Goal: Information Seeking & Learning: Learn about a topic

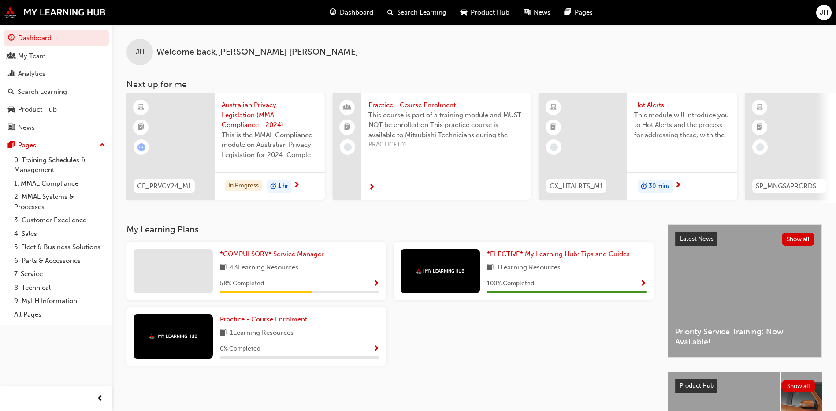
click at [299, 256] on span "*COMPULSORY* Service Manager" at bounding box center [272, 254] width 104 height 8
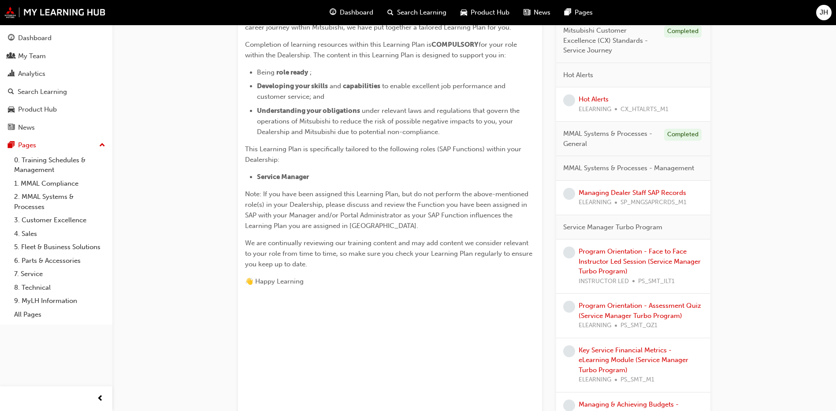
scroll to position [264, 0]
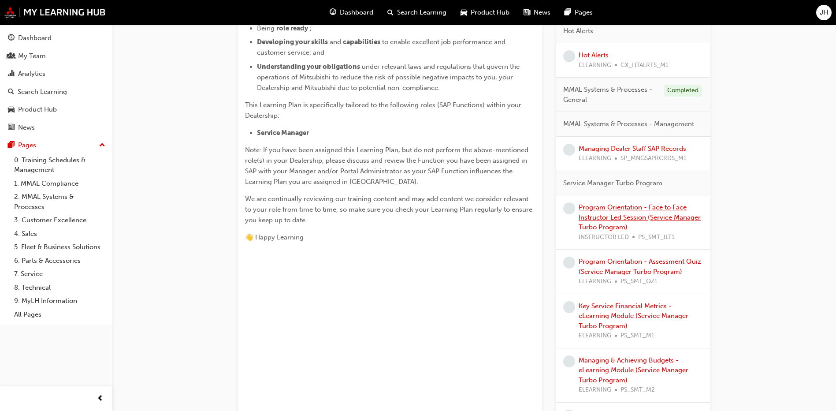
click at [649, 214] on link "Program Orientation - Face to Face Instructor Led Session (Service Manager Turb…" at bounding box center [640, 217] width 122 height 28
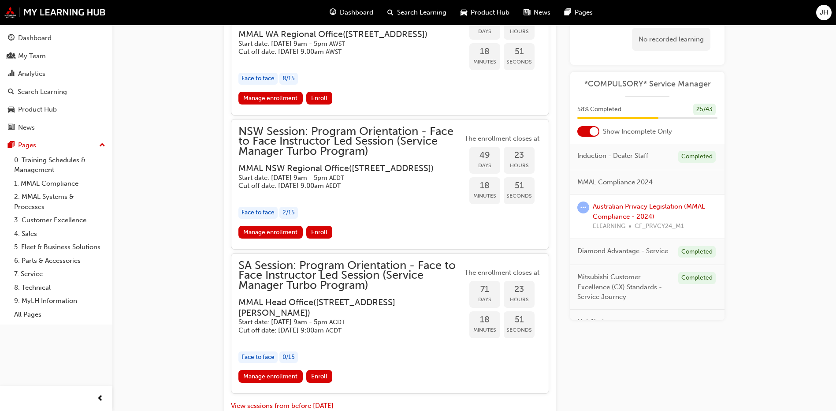
scroll to position [1039, 0]
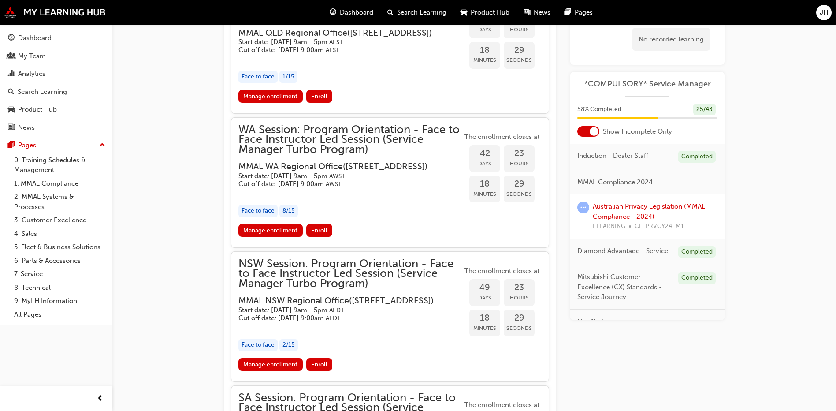
click at [333, 155] on span "WA Session: Program Orientation - Face to Face Instructor Led Session (Service …" at bounding box center [350, 140] width 224 height 30
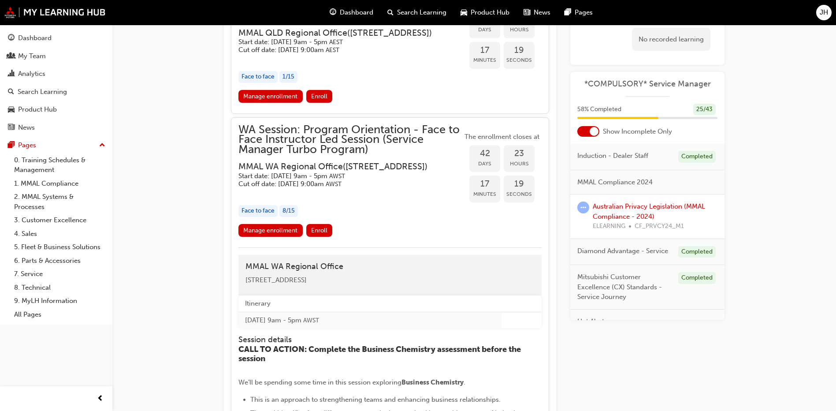
click at [588, 130] on div at bounding box center [588, 131] width 22 height 11
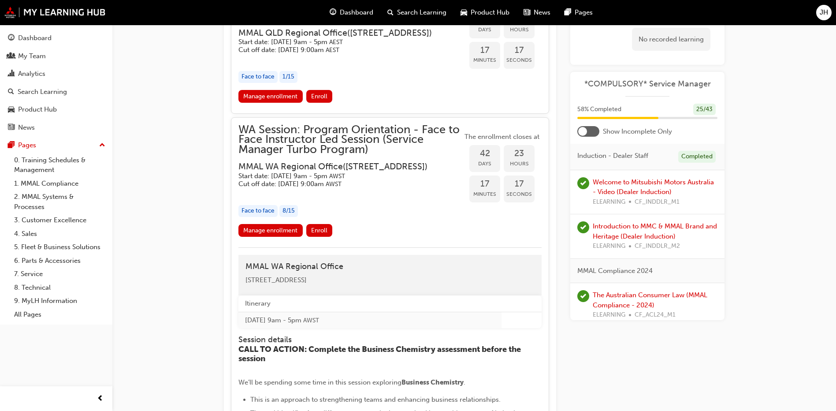
click at [588, 130] on div at bounding box center [588, 131] width 22 height 11
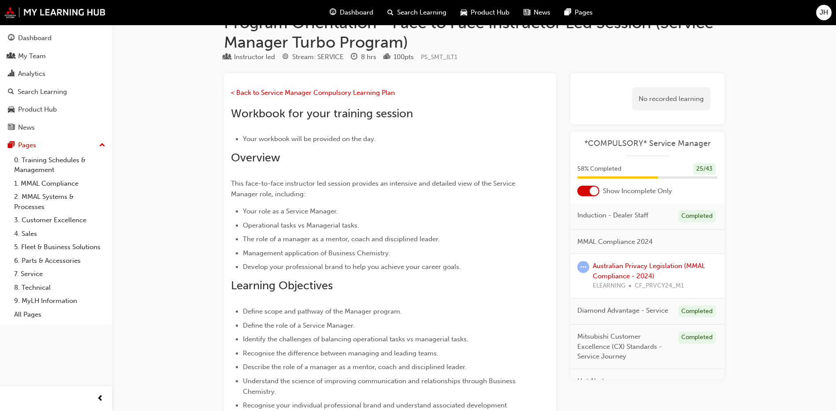
scroll to position [0, 0]
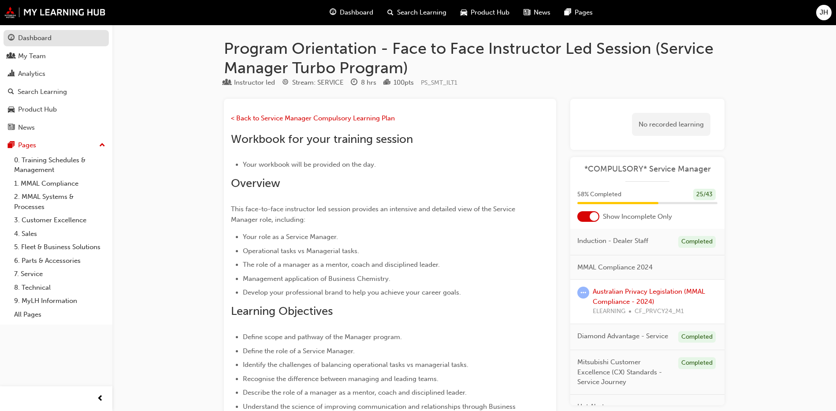
click at [40, 41] on div "Dashboard" at bounding box center [34, 38] width 33 height 10
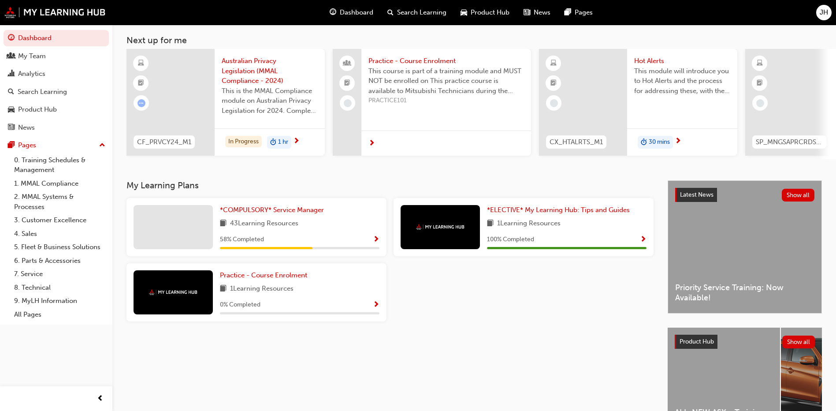
scroll to position [88, 0]
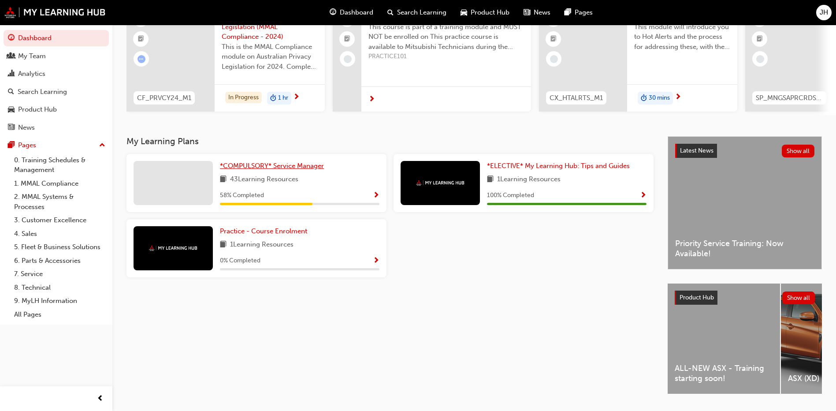
click at [299, 171] on link "*COMPULSORY* Service Manager" at bounding box center [274, 166] width 108 height 10
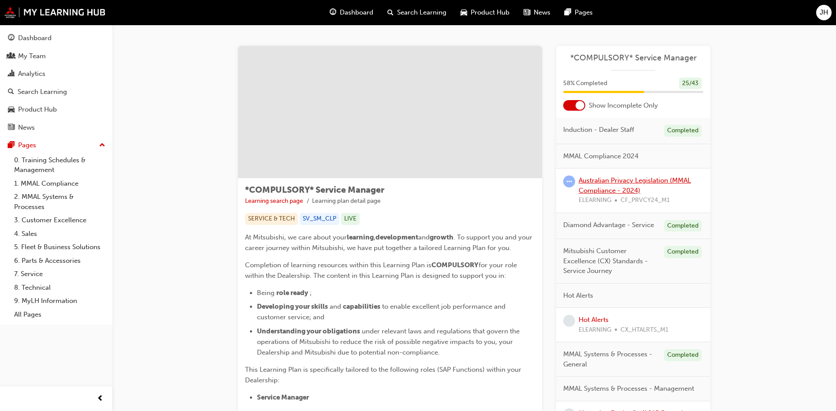
click at [623, 180] on link "Australian Privacy Legislation (MMAL Compliance - 2024)" at bounding box center [635, 185] width 112 height 18
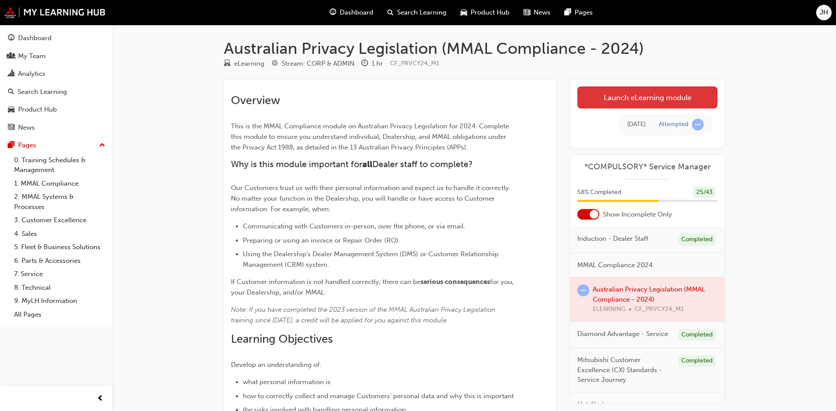
click at [679, 101] on link "Launch eLearning module" at bounding box center [647, 97] width 140 height 22
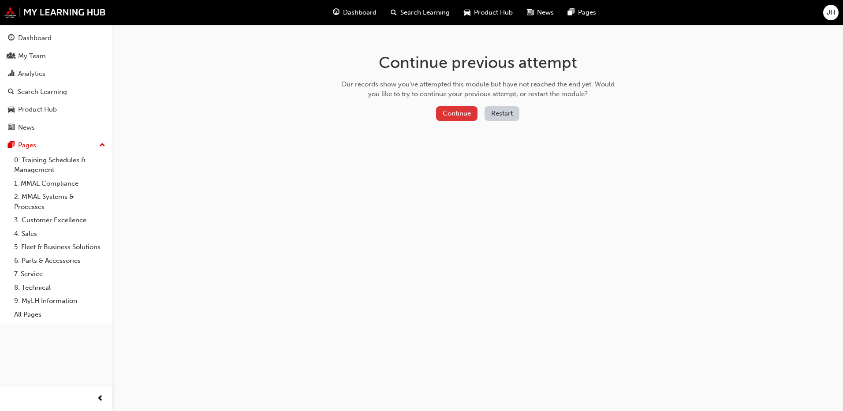
click at [465, 113] on button "Continue" at bounding box center [456, 113] width 41 height 15
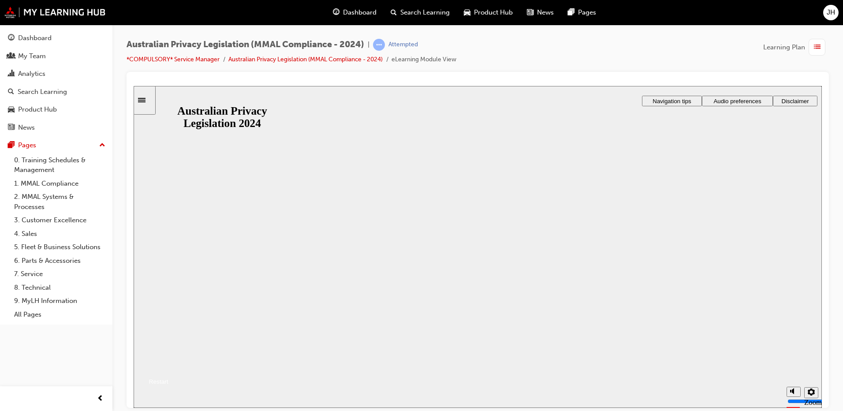
click at [168, 365] on button "Resume" at bounding box center [151, 370] width 35 height 11
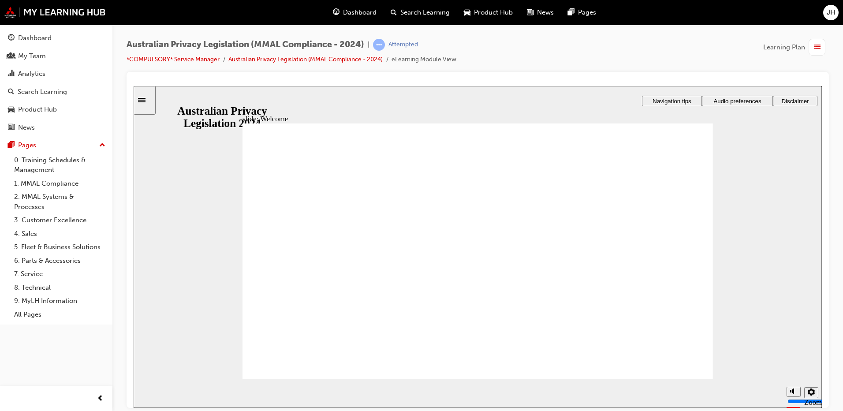
checkbox input "true"
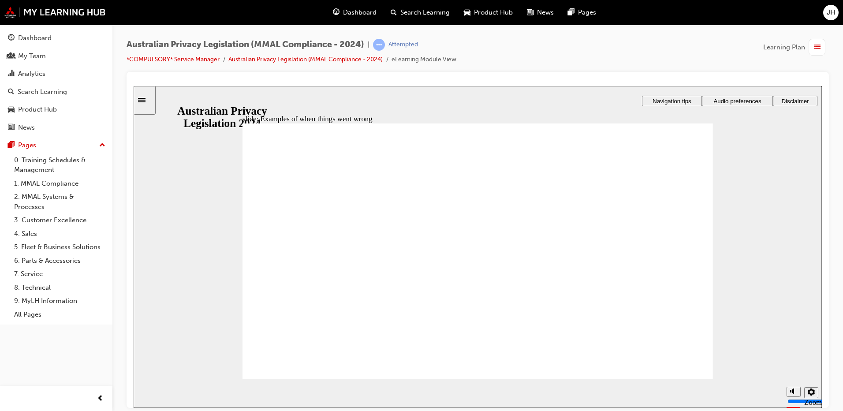
radio input "true"
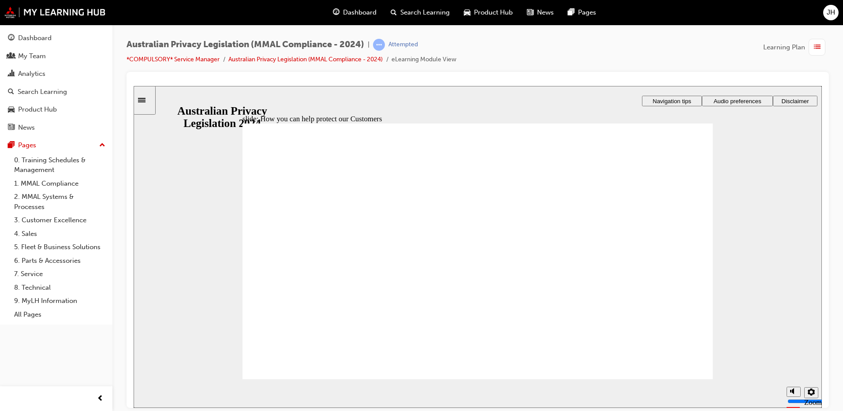
radio input "true"
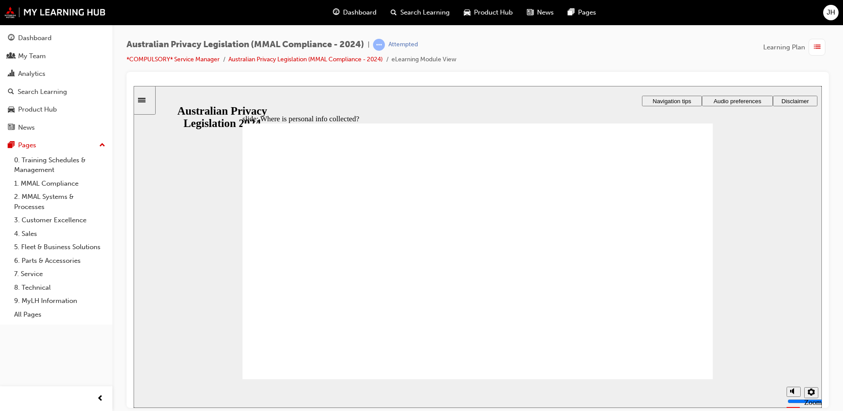
drag, startPoint x: 504, startPoint y: 231, endPoint x: 621, endPoint y: 290, distance: 130.3
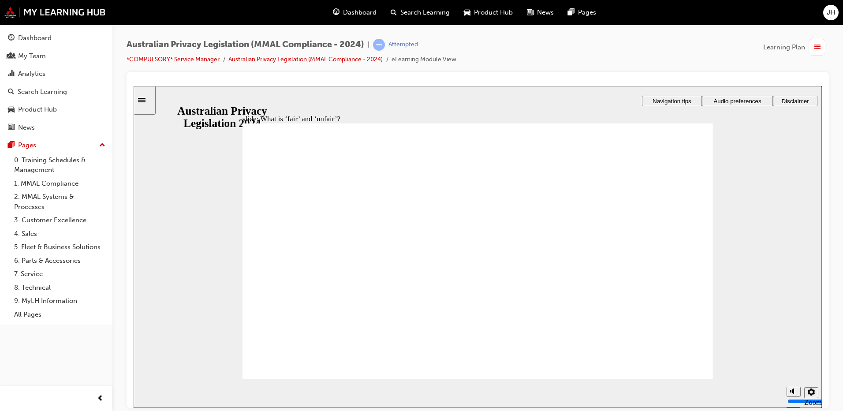
drag, startPoint x: 487, startPoint y: 236, endPoint x: 334, endPoint y: 293, distance: 163.6
drag, startPoint x: 472, startPoint y: 236, endPoint x: 666, endPoint y: 308, distance: 207.4
drag, startPoint x: 506, startPoint y: 246, endPoint x: 631, endPoint y: 309, distance: 140.3
drag, startPoint x: 510, startPoint y: 246, endPoint x: 371, endPoint y: 292, distance: 147.2
drag, startPoint x: 511, startPoint y: 238, endPoint x: 373, endPoint y: 287, distance: 146.9
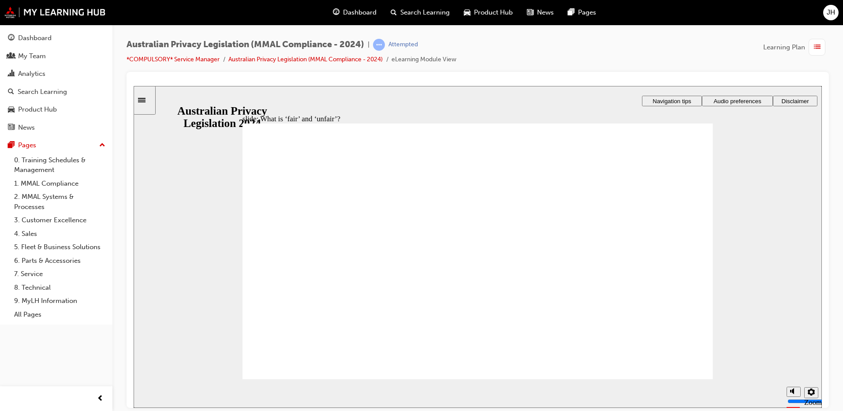
drag, startPoint x: 451, startPoint y: 231, endPoint x: 593, endPoint y: 291, distance: 153.9
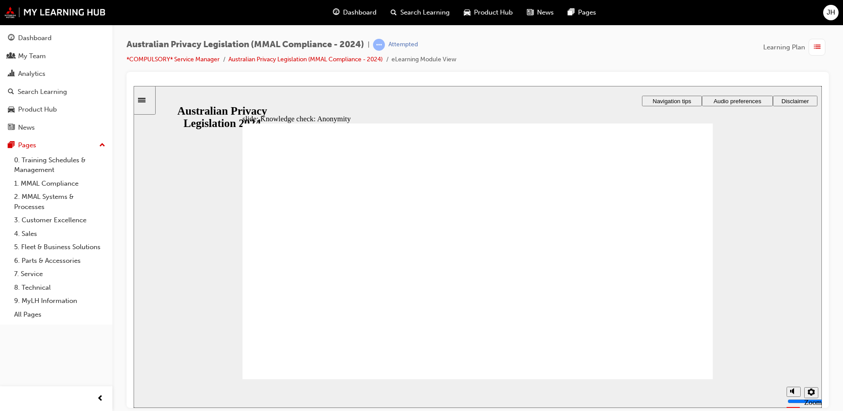
checkbox input "true"
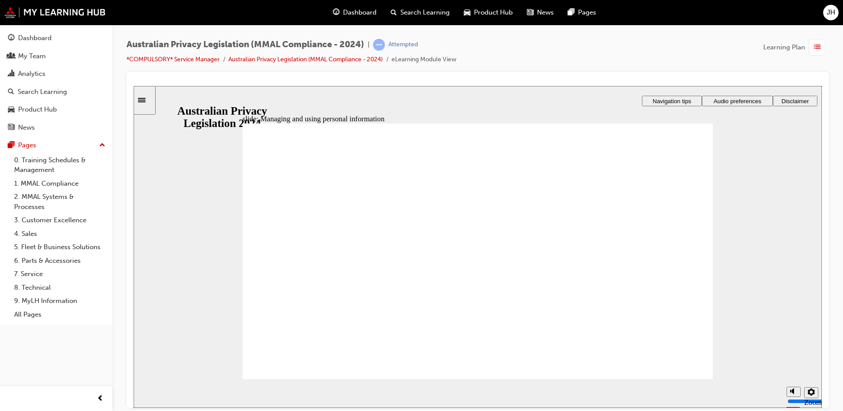
checkbox input "true"
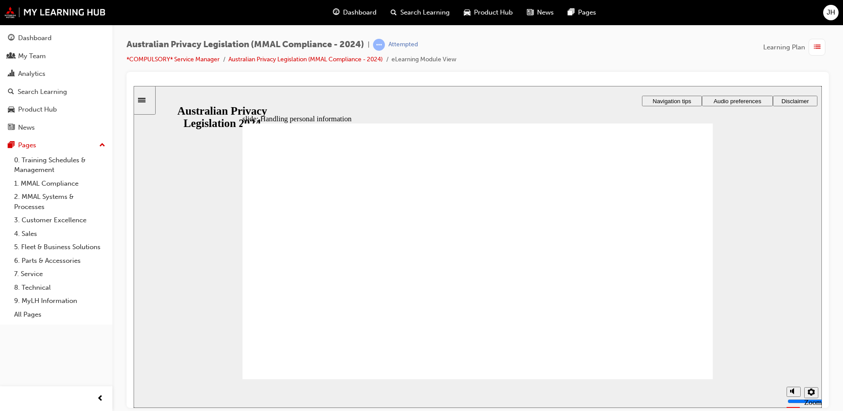
checkbox input "true"
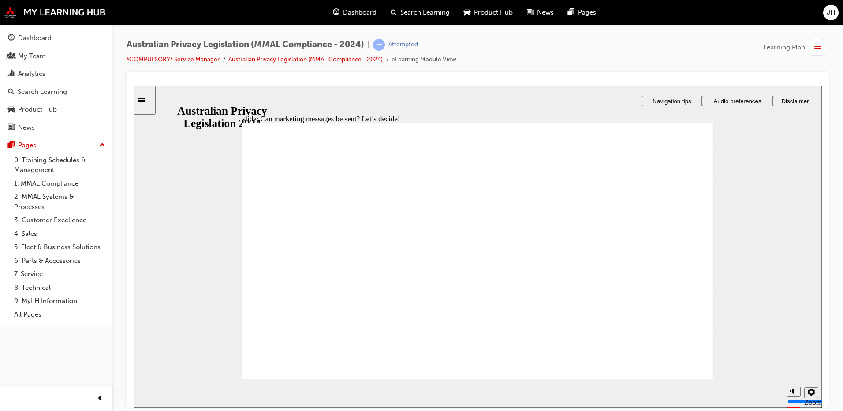
radio input "true"
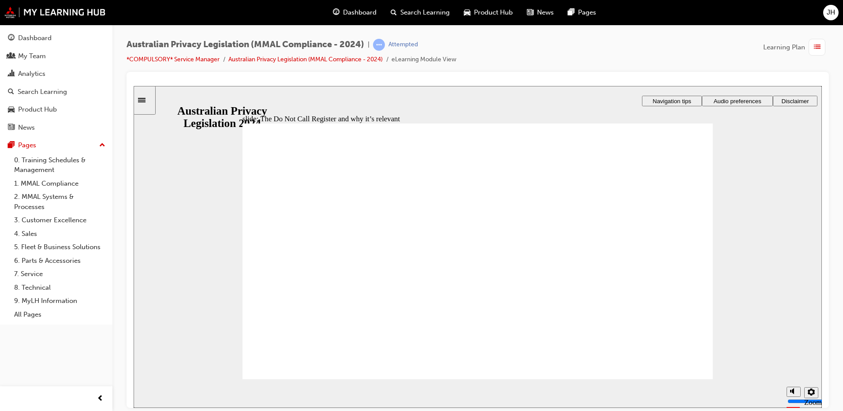
radio input "true"
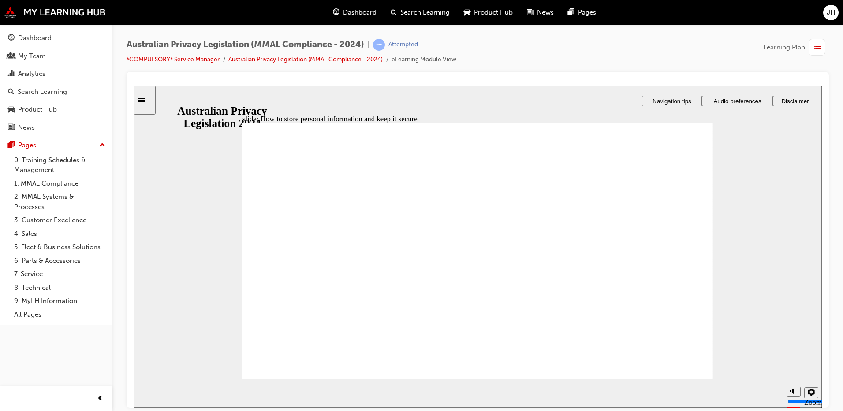
radio input "true"
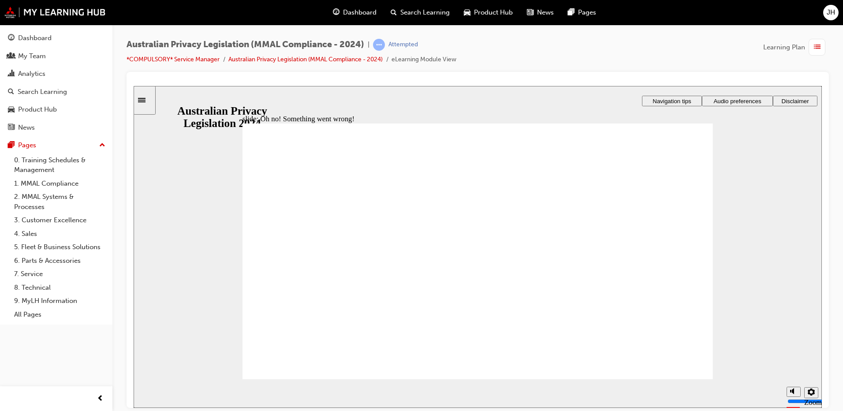
radio input "true"
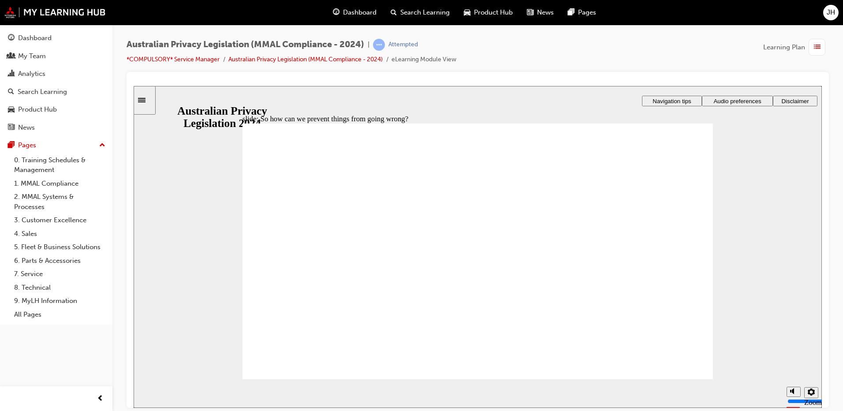
radio input "true"
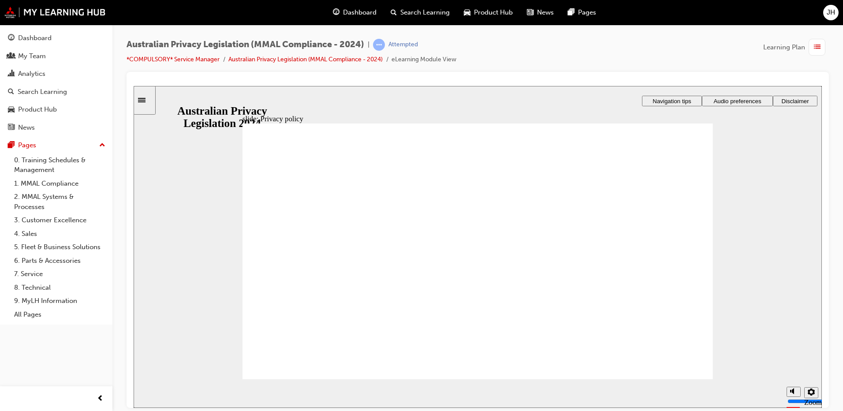
checkbox input "true"
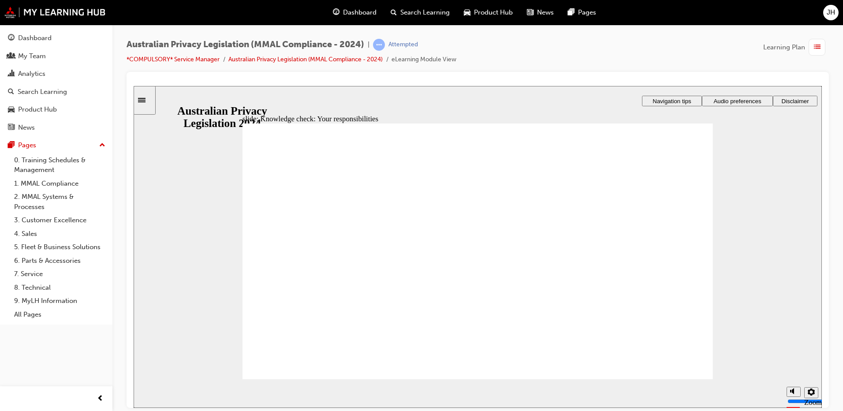
checkbox input "true"
checkbox input "false"
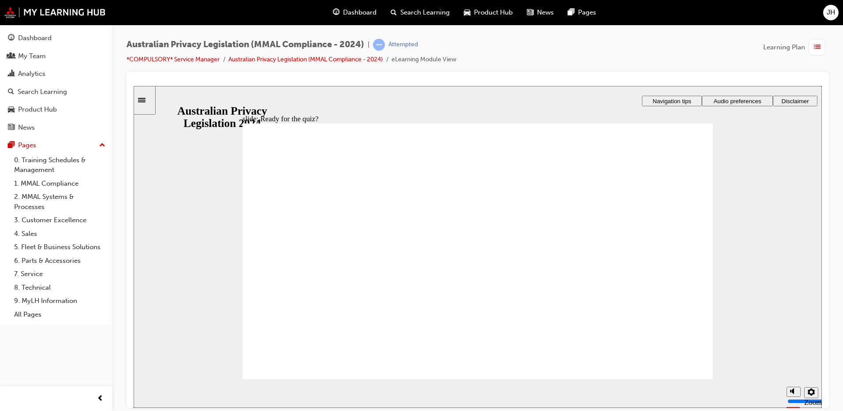
radio input "true"
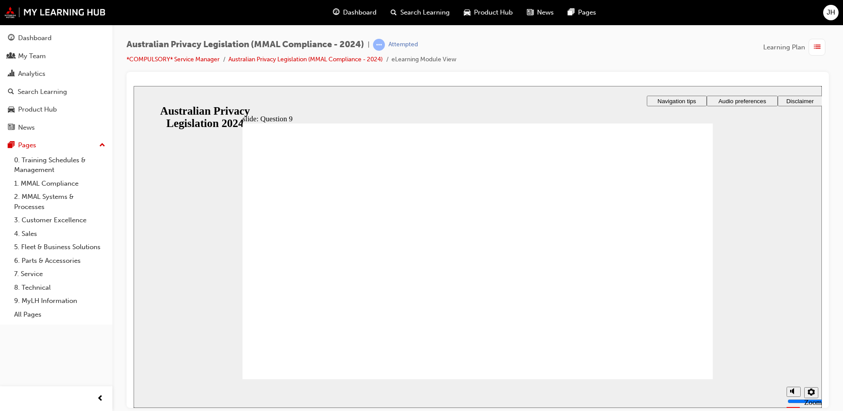
radio input "true"
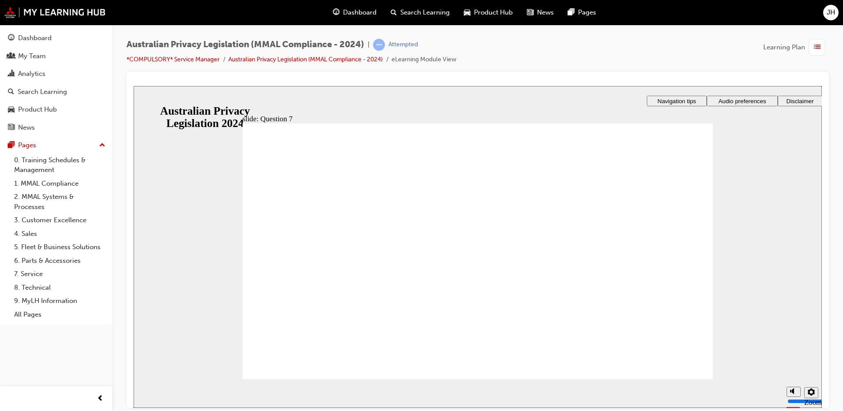
radio input "true"
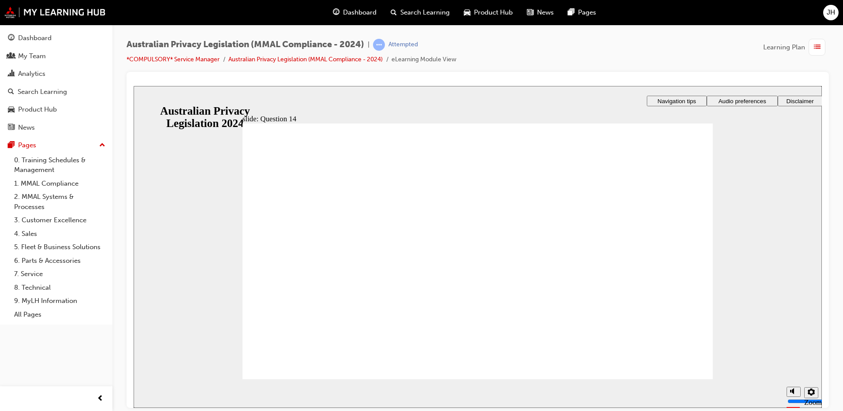
radio input "true"
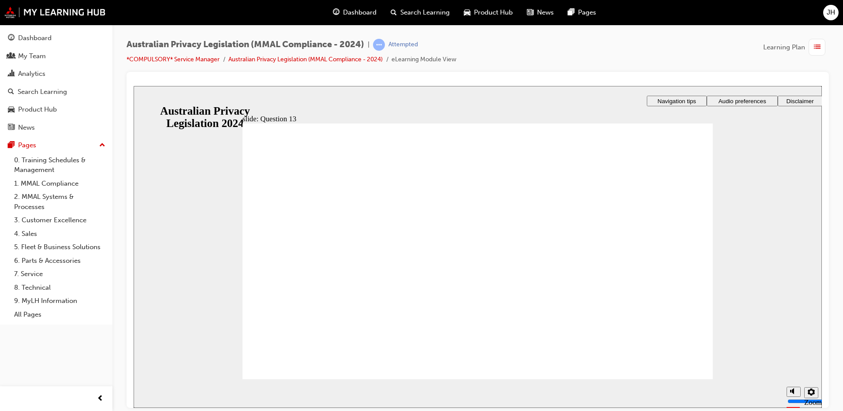
drag, startPoint x: 379, startPoint y: 291, endPoint x: 329, endPoint y: 357, distance: 83.0
radio input "true"
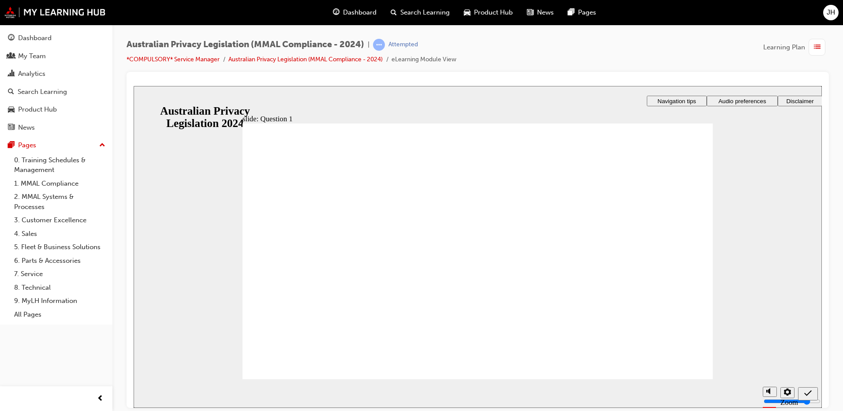
checkbox input "true"
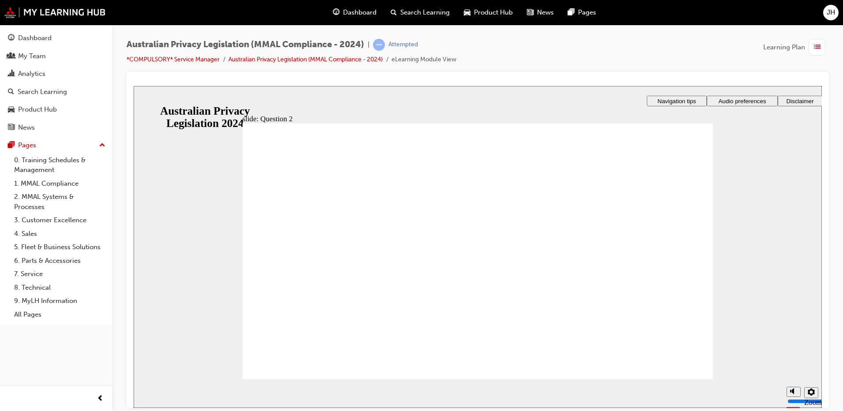
radio input "true"
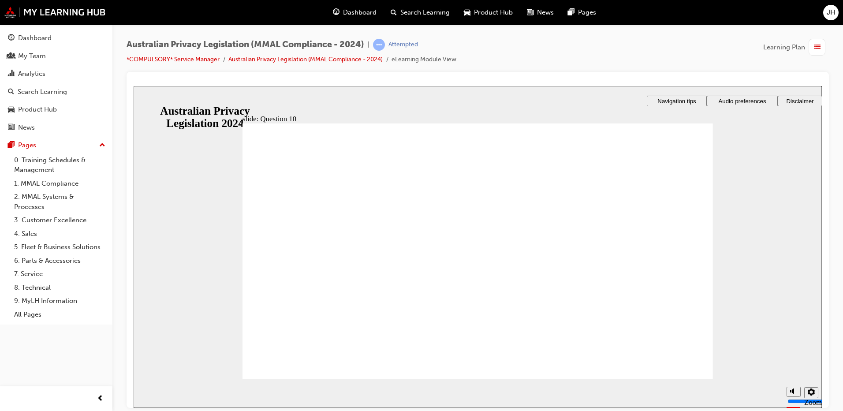
radio input "true"
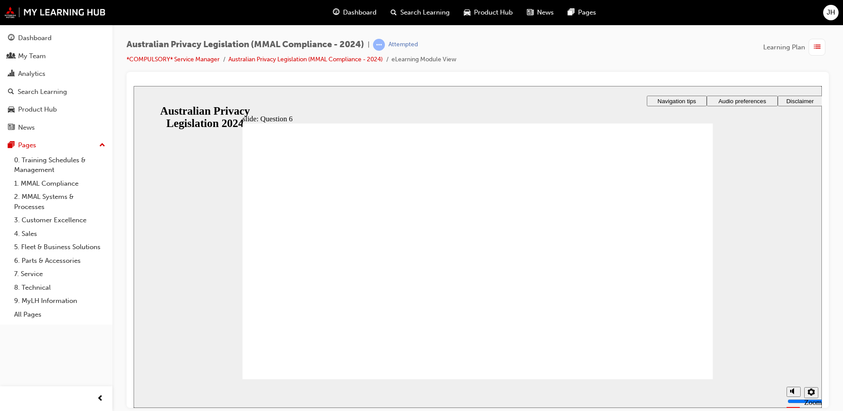
radio input "true"
checkbox input "true"
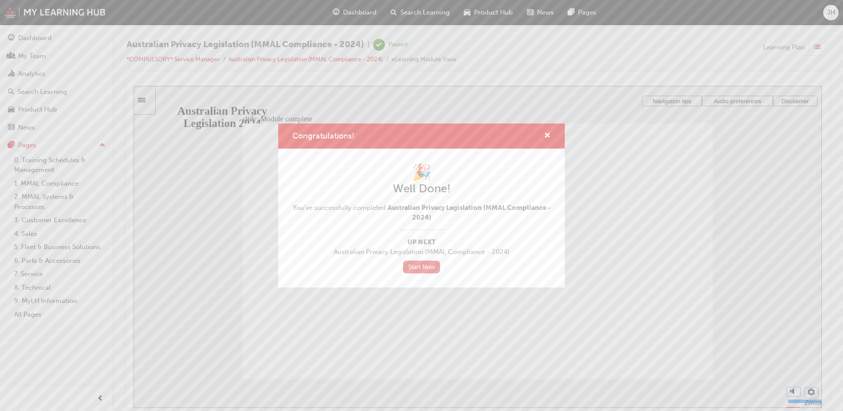
click at [429, 268] on link "Start Now" at bounding box center [421, 266] width 37 height 13
click at [546, 138] on span "cross-icon" at bounding box center [547, 136] width 7 height 8
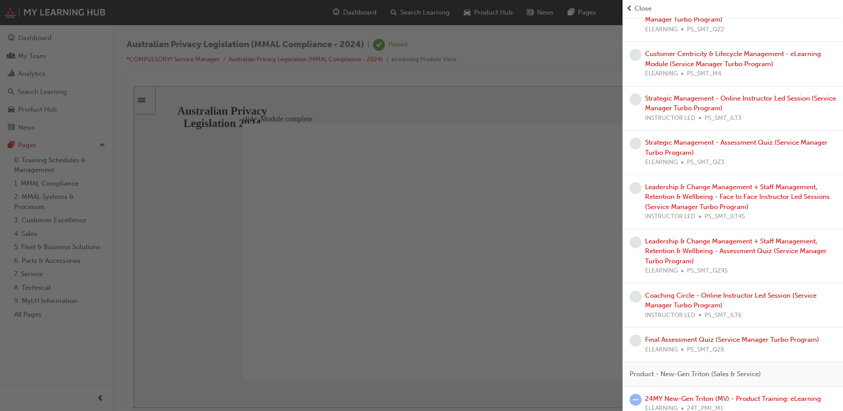
scroll to position [697, 0]
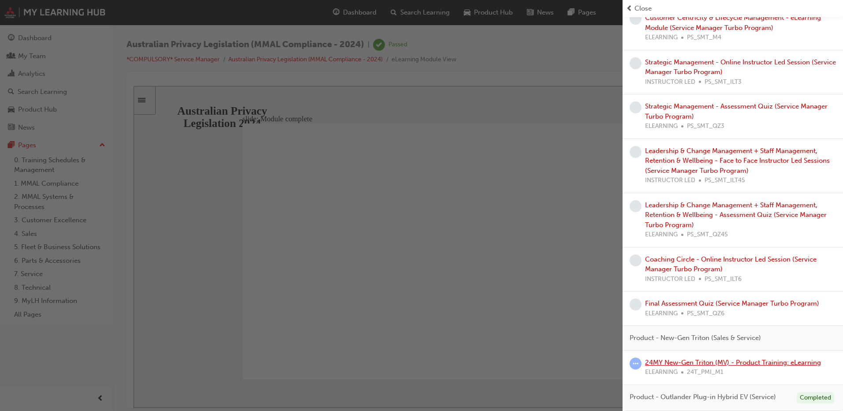
click at [780, 366] on link "24MY New-Gen Triton (MV) - Product Training: eLearning" at bounding box center [733, 362] width 176 height 8
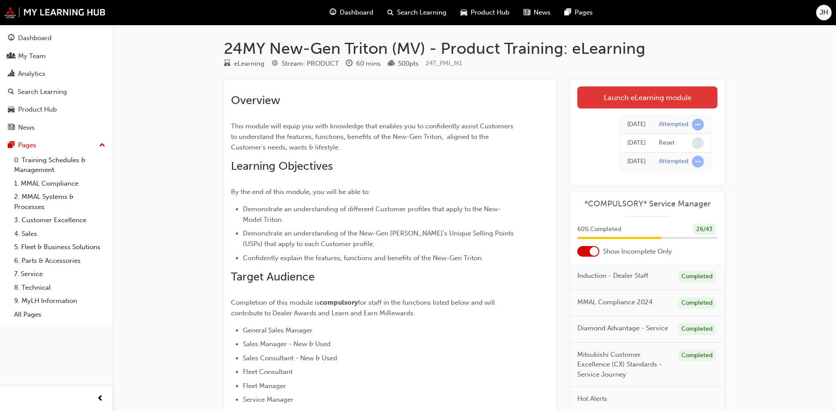
click at [675, 102] on link "Launch eLearning module" at bounding box center [647, 97] width 140 height 22
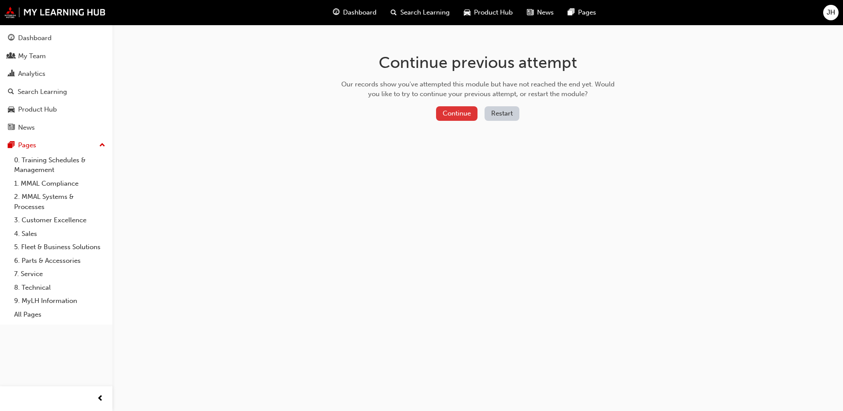
click at [453, 117] on button "Continue" at bounding box center [456, 113] width 41 height 15
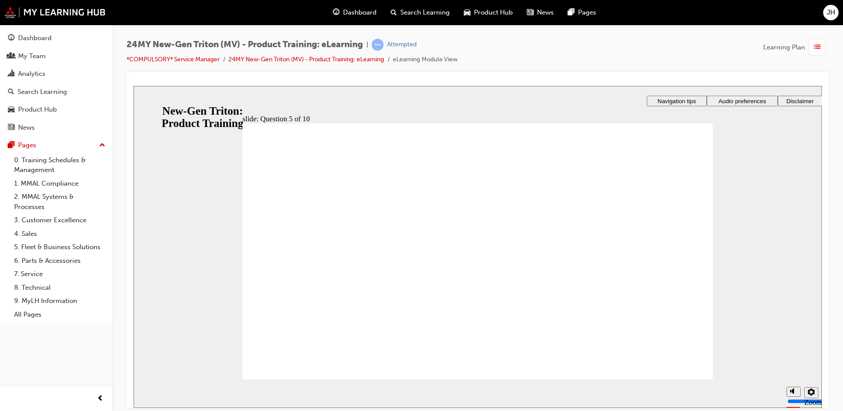
checkbox input "true"
click at [821, 48] on div "button" at bounding box center [816, 47] width 17 height 17
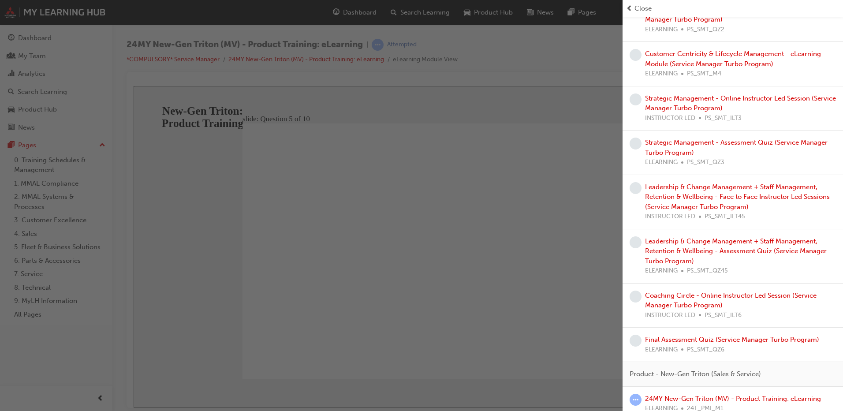
scroll to position [707, 0]
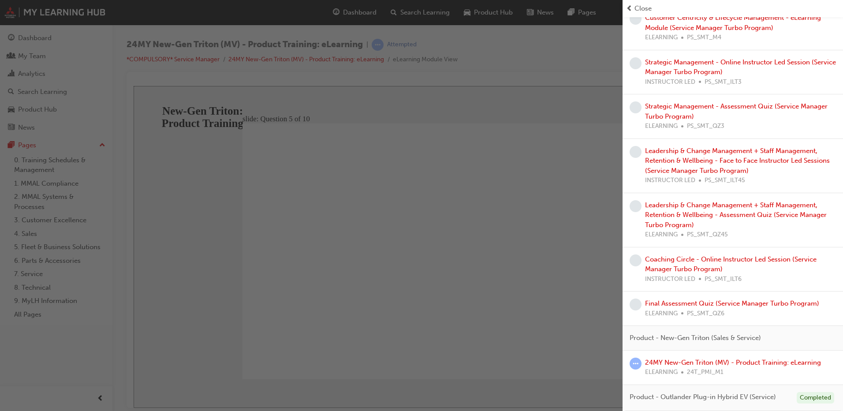
click at [726, 356] on div "24MY New-Gen Triton (MV) - Product Training: eLearning ELEARNING 24T_PMI_M1" at bounding box center [732, 367] width 220 height 34
click at [725, 363] on link "24MY New-Gen Triton (MV) - Product Training: eLearning" at bounding box center [733, 362] width 176 height 8
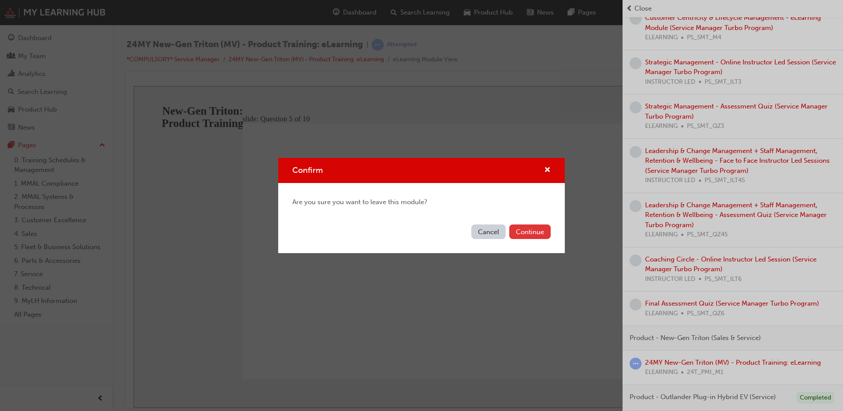
click at [539, 230] on button "Continue" at bounding box center [529, 231] width 41 height 15
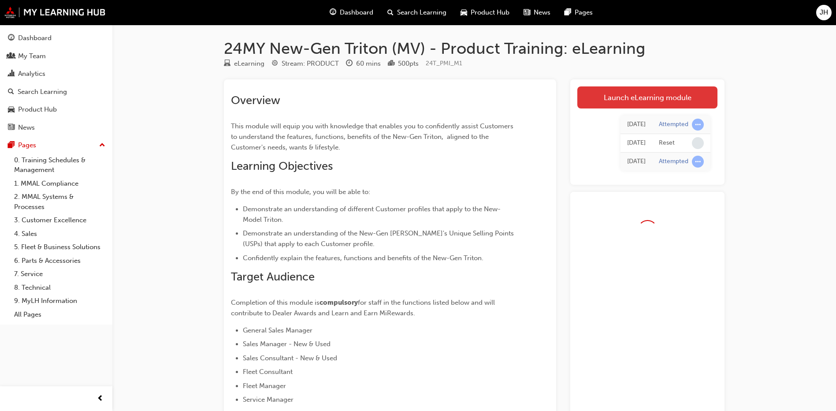
click at [639, 91] on link "Launch eLearning module" at bounding box center [647, 97] width 140 height 22
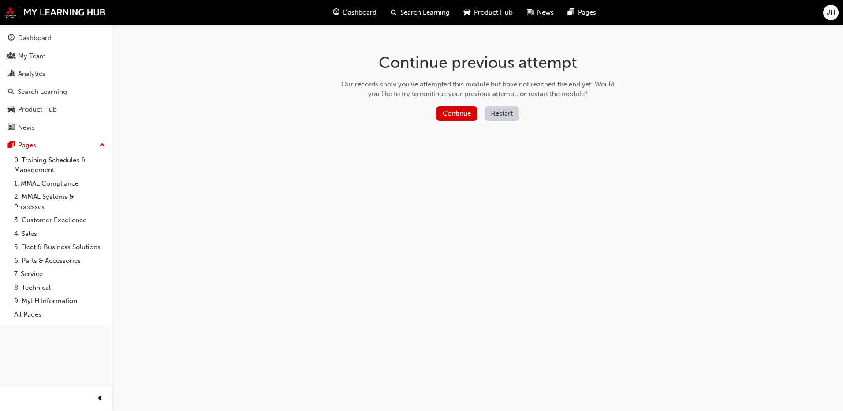
click at [502, 110] on button "Restart" at bounding box center [501, 113] width 35 height 15
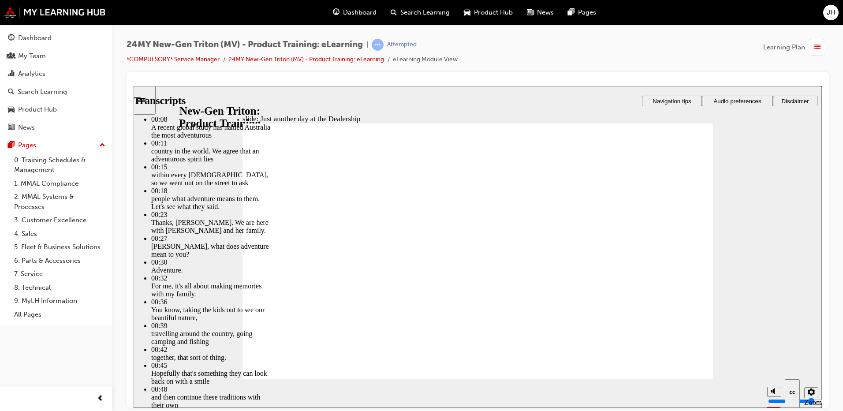
drag, startPoint x: 328, startPoint y: 322, endPoint x: 598, endPoint y: 322, distance: 270.2
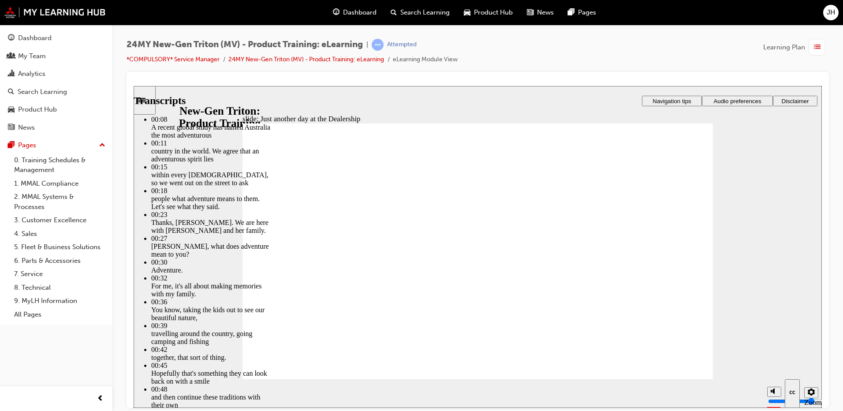
drag, startPoint x: 605, startPoint y: 322, endPoint x: 610, endPoint y: 322, distance: 4.8
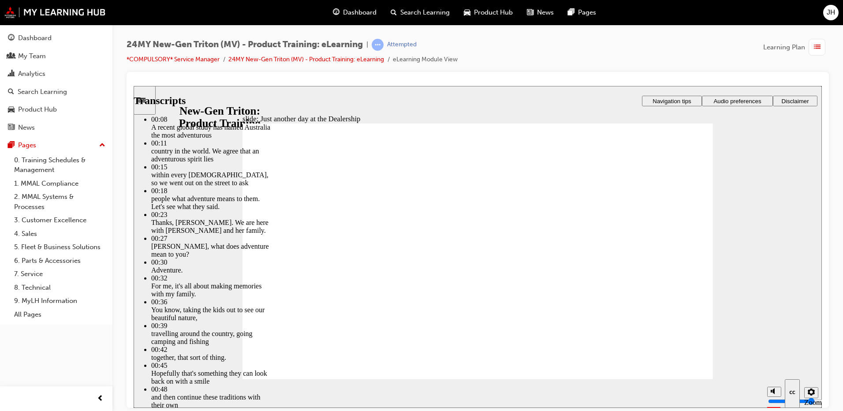
click at [218, 145] on div "slide: Just another day at the Dealership Transcripts 00:08 : A recent global s…" at bounding box center [478, 246] width 688 height 322
drag, startPoint x: 402, startPoint y: 204, endPoint x: 431, endPoint y: 221, distance: 33.2
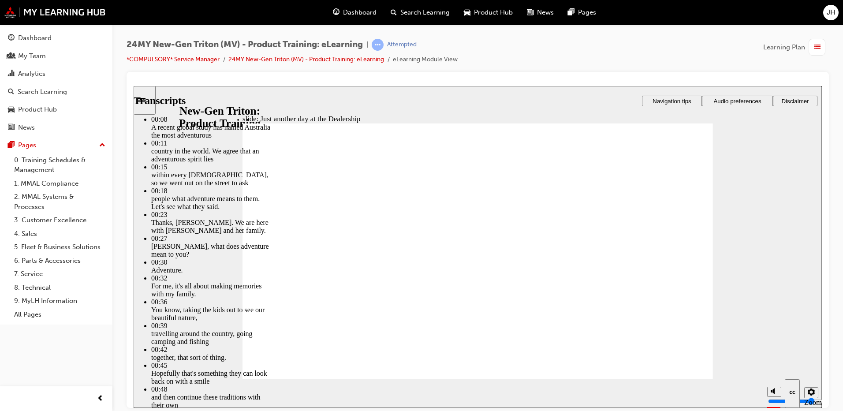
type input "2"
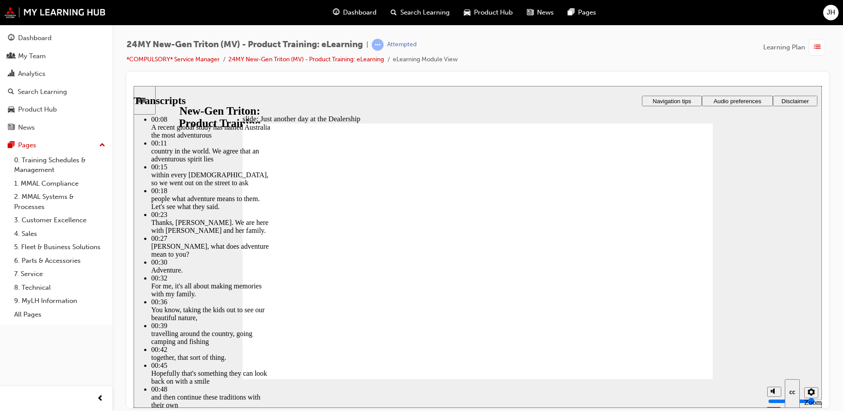
drag, startPoint x: 311, startPoint y: 164, endPoint x: 286, endPoint y: 167, distance: 25.2
drag, startPoint x: 253, startPoint y: 202, endPoint x: 253, endPoint y: 228, distance: 26.0
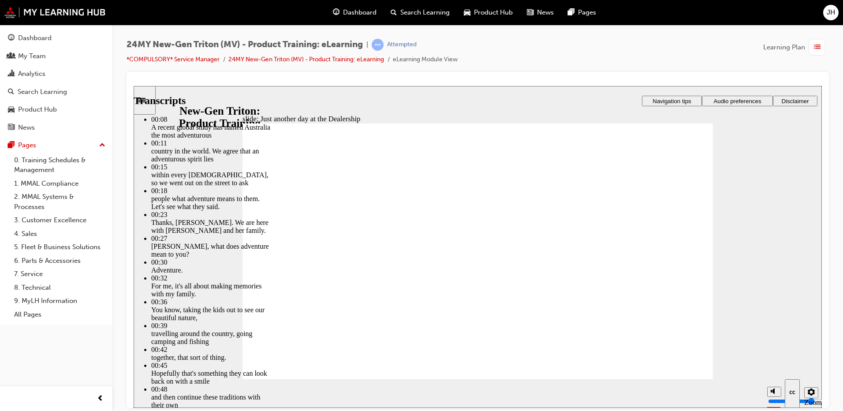
click at [572, 375] on div "slide: Just another day at the Dealership Transcripts 00:08 : A recent global s…" at bounding box center [478, 246] width 688 height 322
drag, startPoint x: 688, startPoint y: 323, endPoint x: 690, endPoint y: 197, distance: 126.1
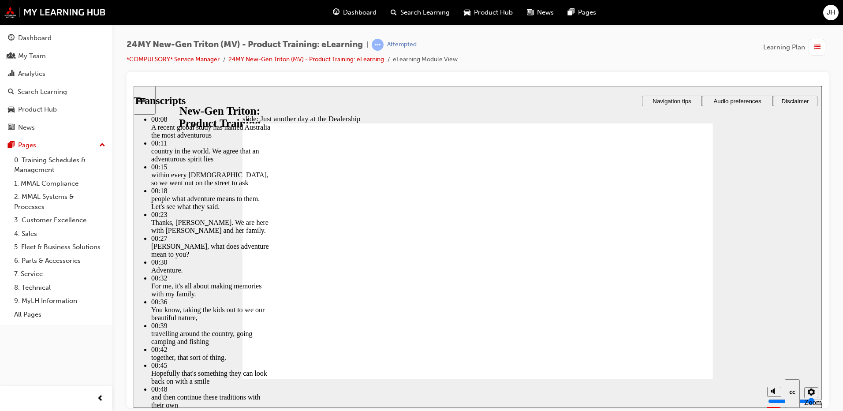
drag, startPoint x: 690, startPoint y: 190, endPoint x: 612, endPoint y: 172, distance: 80.3
drag, startPoint x: 610, startPoint y: 172, endPoint x: 347, endPoint y: 145, distance: 264.1
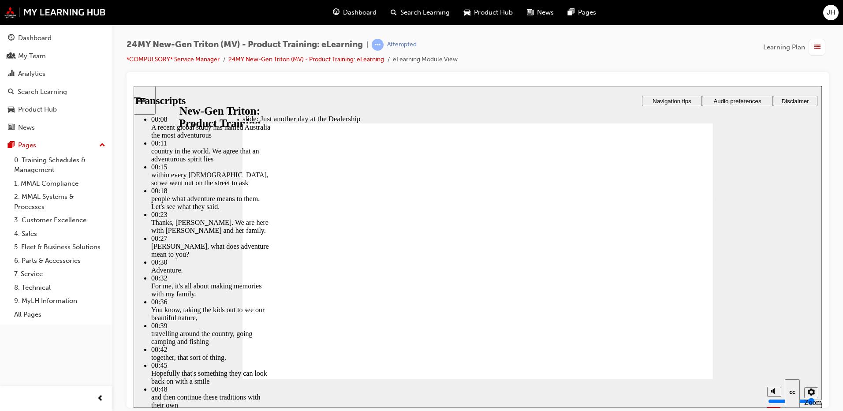
drag, startPoint x: 283, startPoint y: 146, endPoint x: 179, endPoint y: 117, distance: 107.6
click at [147, 100] on icon "Sidebar Toggle" at bounding box center [144, 99] width 13 height 5
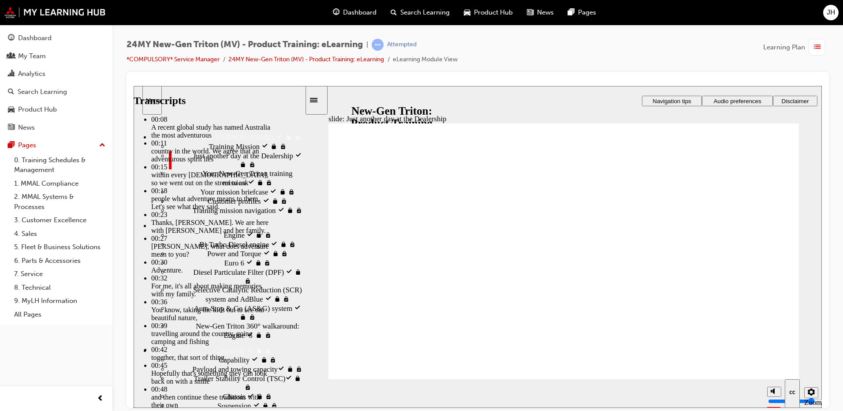
click at [208, 147] on span "Training Mission visited" at bounding box center [244, 145] width 72 height 9
type input "2"
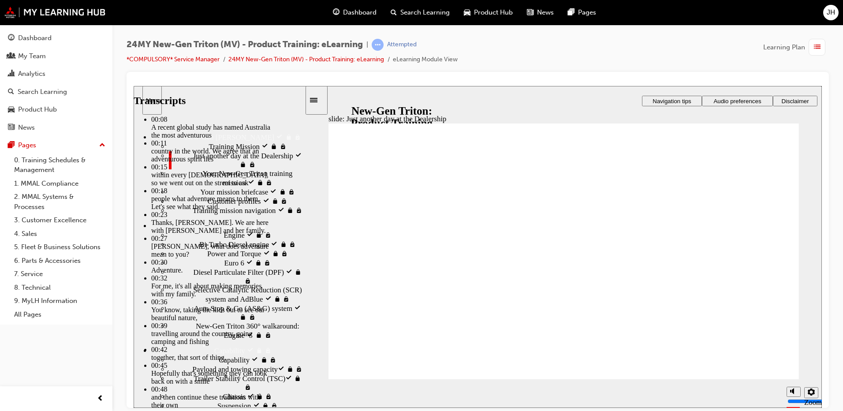
type input "260"
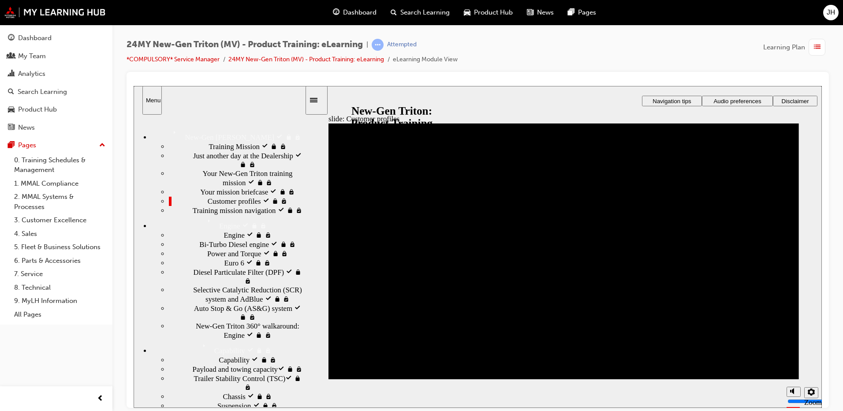
drag, startPoint x: 373, startPoint y: 304, endPoint x: 442, endPoint y: 288, distance: 70.0
drag, startPoint x: 402, startPoint y: 214, endPoint x: 392, endPoint y: 276, distance: 63.0
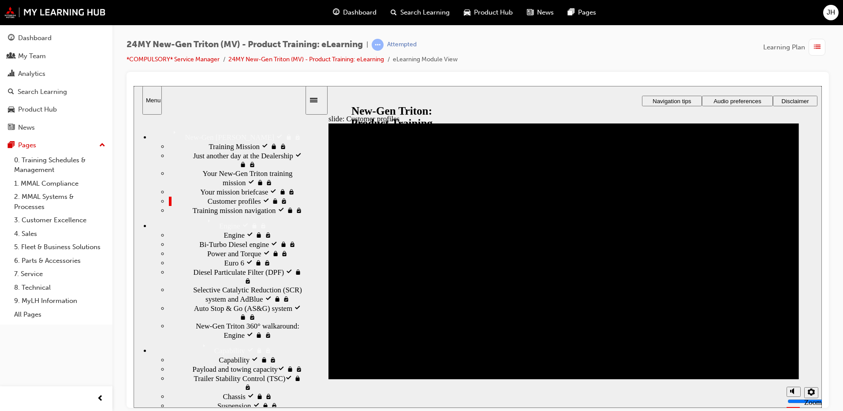
drag, startPoint x: 346, startPoint y: 352, endPoint x: 349, endPoint y: 212, distance: 139.8
drag, startPoint x: 353, startPoint y: 351, endPoint x: 353, endPoint y: 214, distance: 136.6
drag, startPoint x: 354, startPoint y: 349, endPoint x: 354, endPoint y: 258, distance: 90.8
drag, startPoint x: 506, startPoint y: 290, endPoint x: 580, endPoint y: 260, distance: 79.6
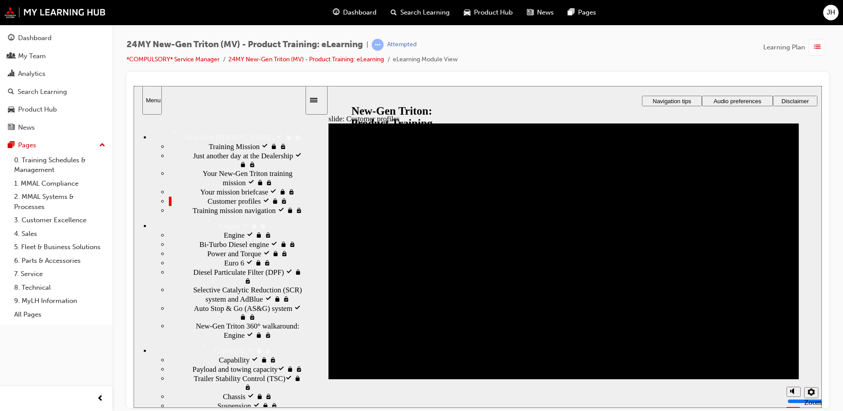
drag, startPoint x: 359, startPoint y: 310, endPoint x: 362, endPoint y: 260, distance: 49.9
drag, startPoint x: 533, startPoint y: 310, endPoint x: 362, endPoint y: 218, distance: 194.2
drag, startPoint x: 546, startPoint y: 317, endPoint x: 577, endPoint y: 210, distance: 112.1
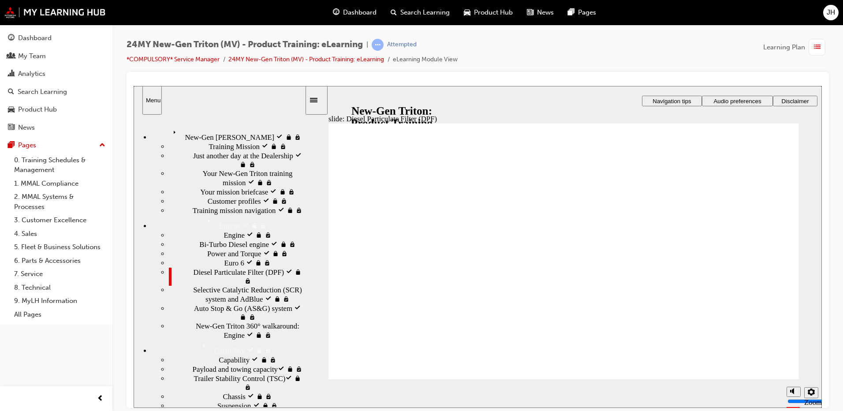
drag, startPoint x: 390, startPoint y: 322, endPoint x: 545, endPoint y: 270, distance: 163.1
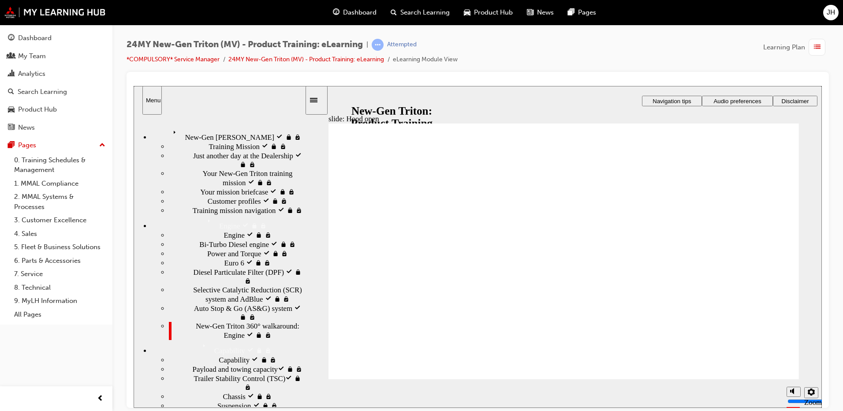
click at [761, 380] on section "Playback Speed 2 1.75 1.5 1.25 0.75" at bounding box center [563, 393] width 516 height 29
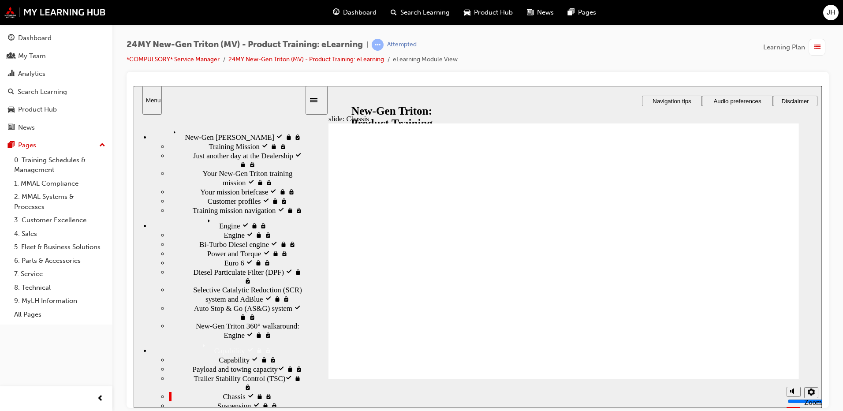
click at [769, 379] on section "Playback Speed 2 1.75 1.5 1.25 0.75" at bounding box center [563, 393] width 516 height 29
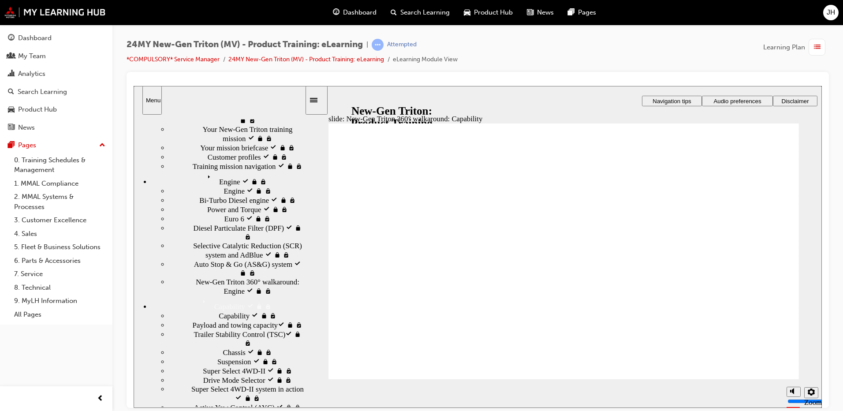
scroll to position [88, 0]
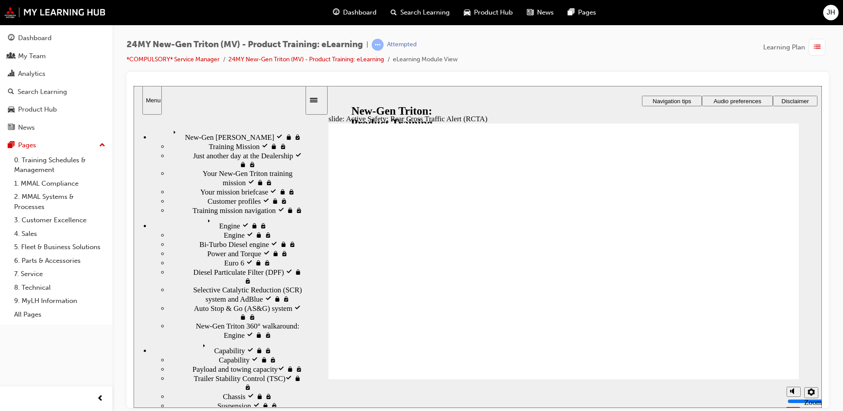
scroll to position [88, 0]
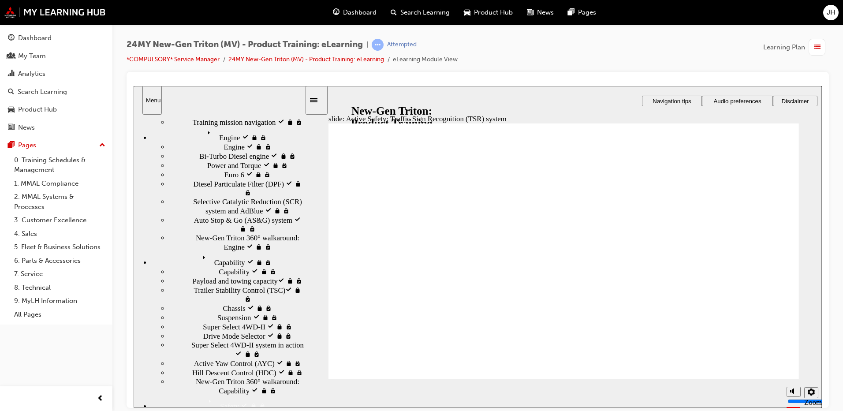
click at [761, 379] on section "Playback Speed 2 1.75 1.5 1.25 0.75" at bounding box center [563, 393] width 516 height 29
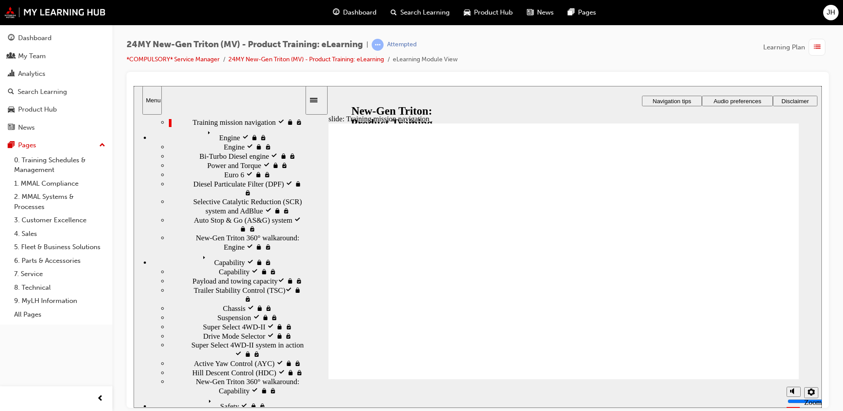
scroll to position [139, 0]
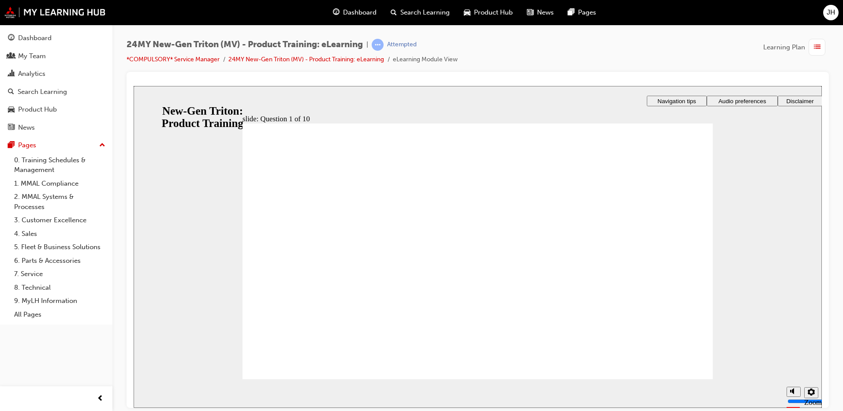
checkbox input "true"
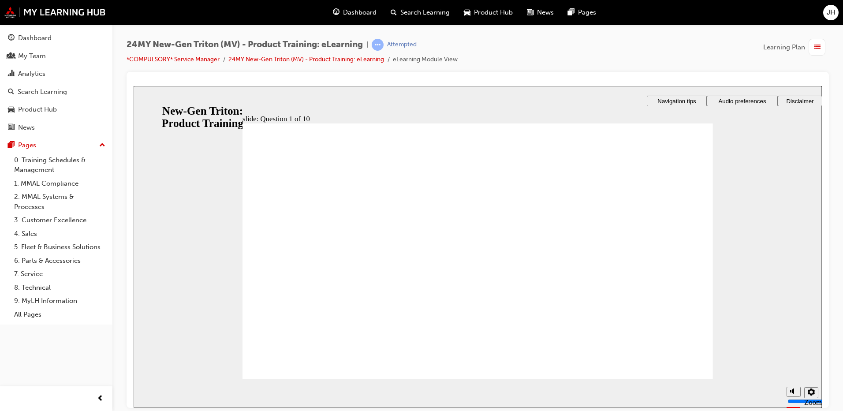
radio input "true"
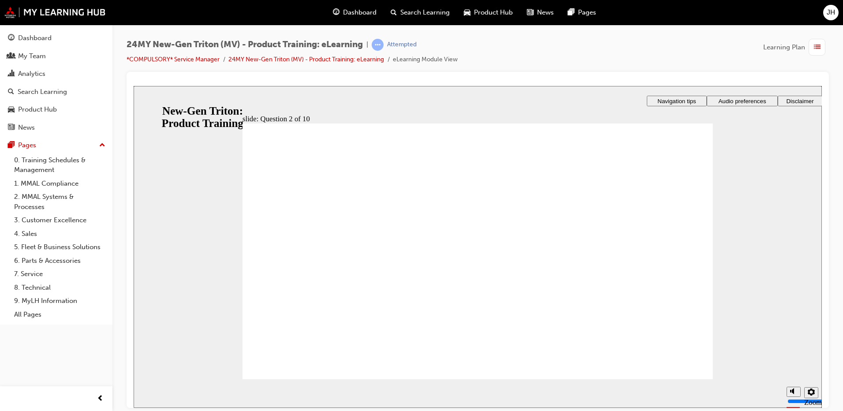
checkbox input "true"
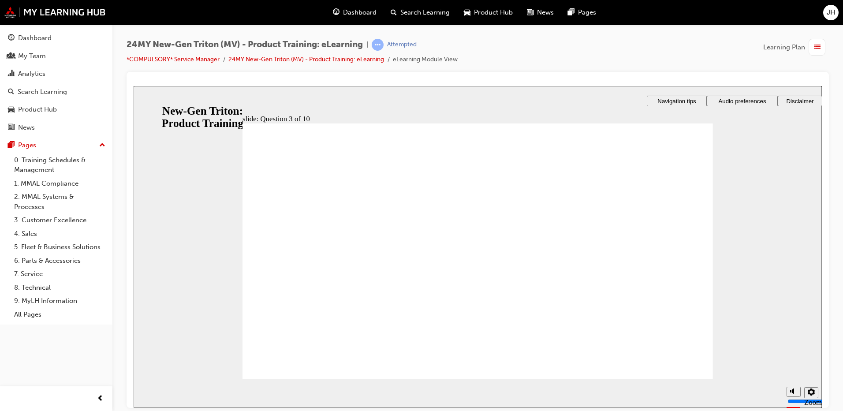
checkbox input "true"
checkbox input "false"
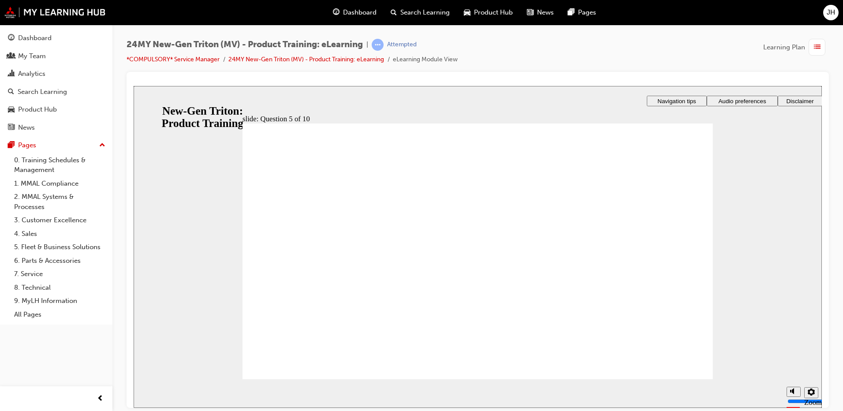
checkbox input "true"
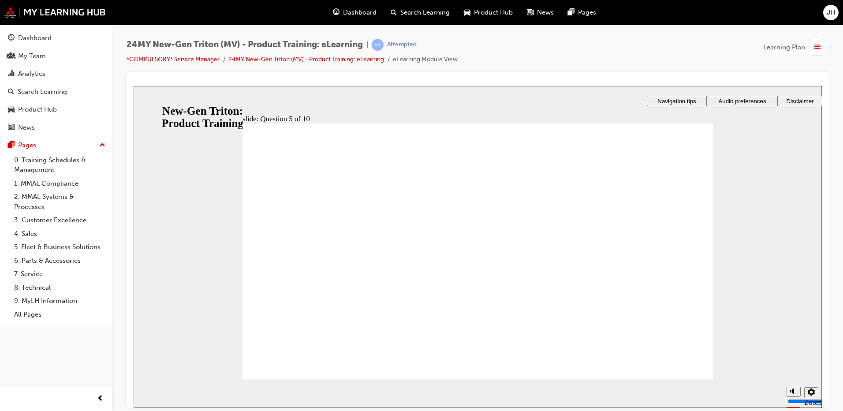
radio input "true"
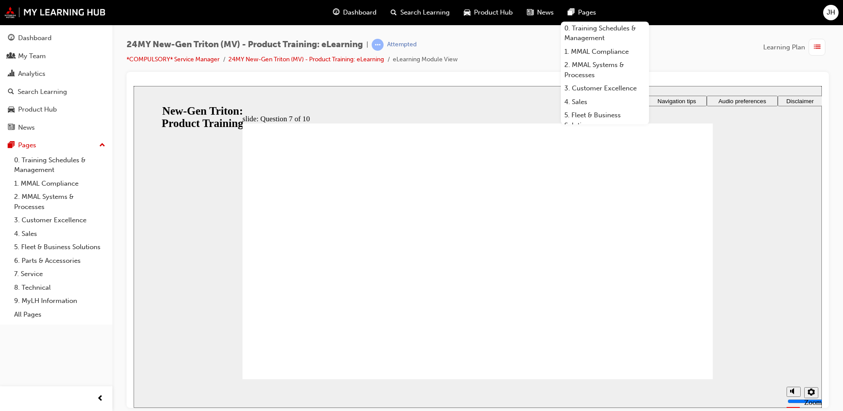
checkbox input "true"
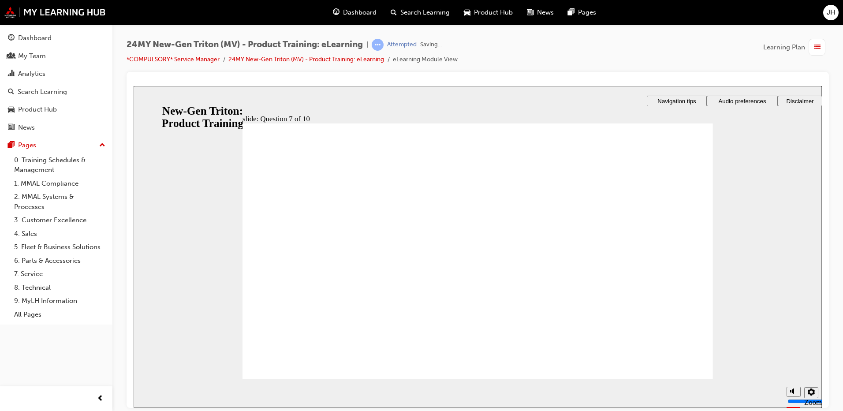
radio input "true"
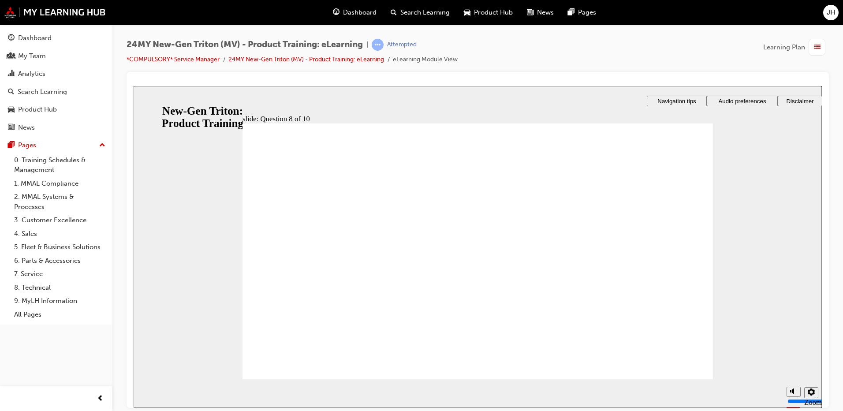
radio input "true"
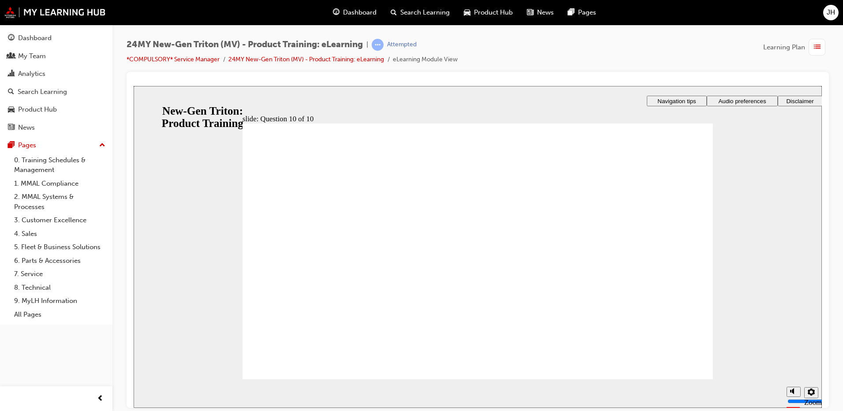
radio input "true"
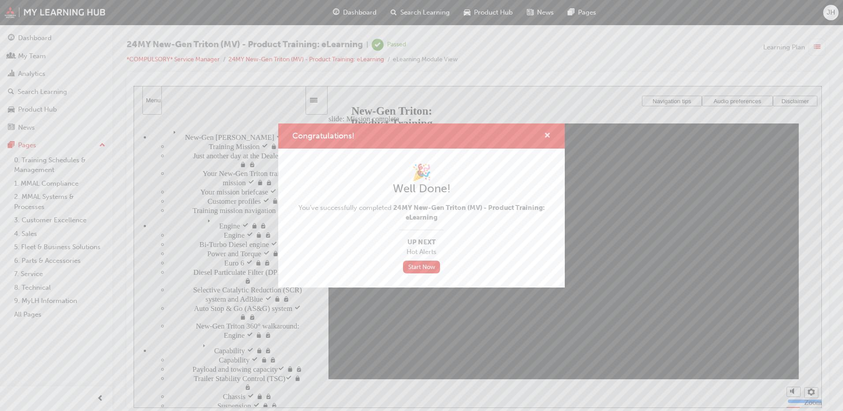
click at [545, 134] on span "cross-icon" at bounding box center [547, 136] width 7 height 8
